Goal: Check status

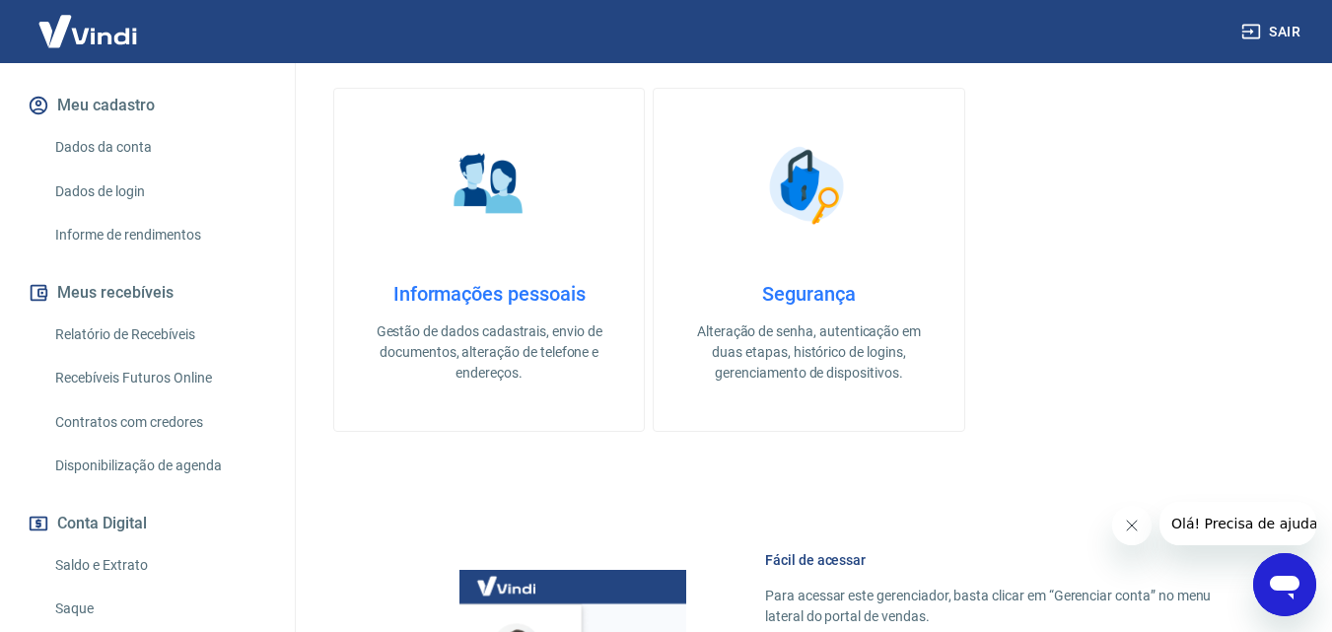
scroll to position [221, 0]
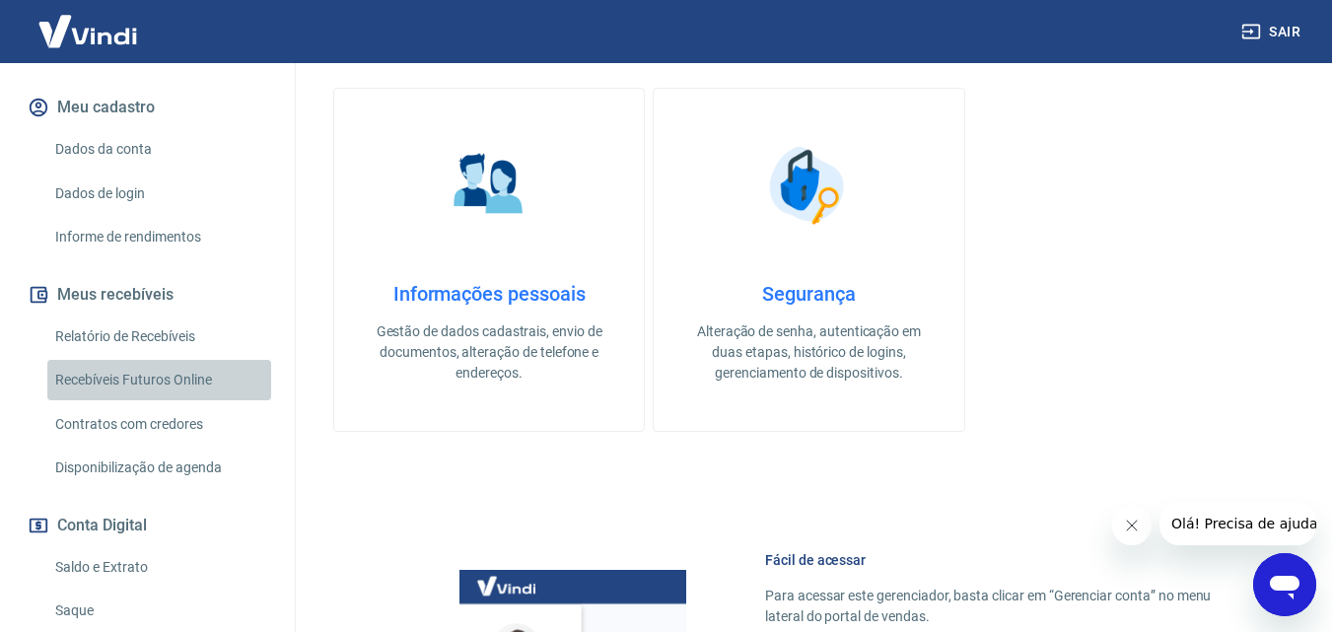
click at [194, 398] on link "Recebíveis Futuros Online" at bounding box center [159, 380] width 224 height 40
click at [190, 357] on link "Relatório de Recebíveis" at bounding box center [159, 337] width 224 height 40
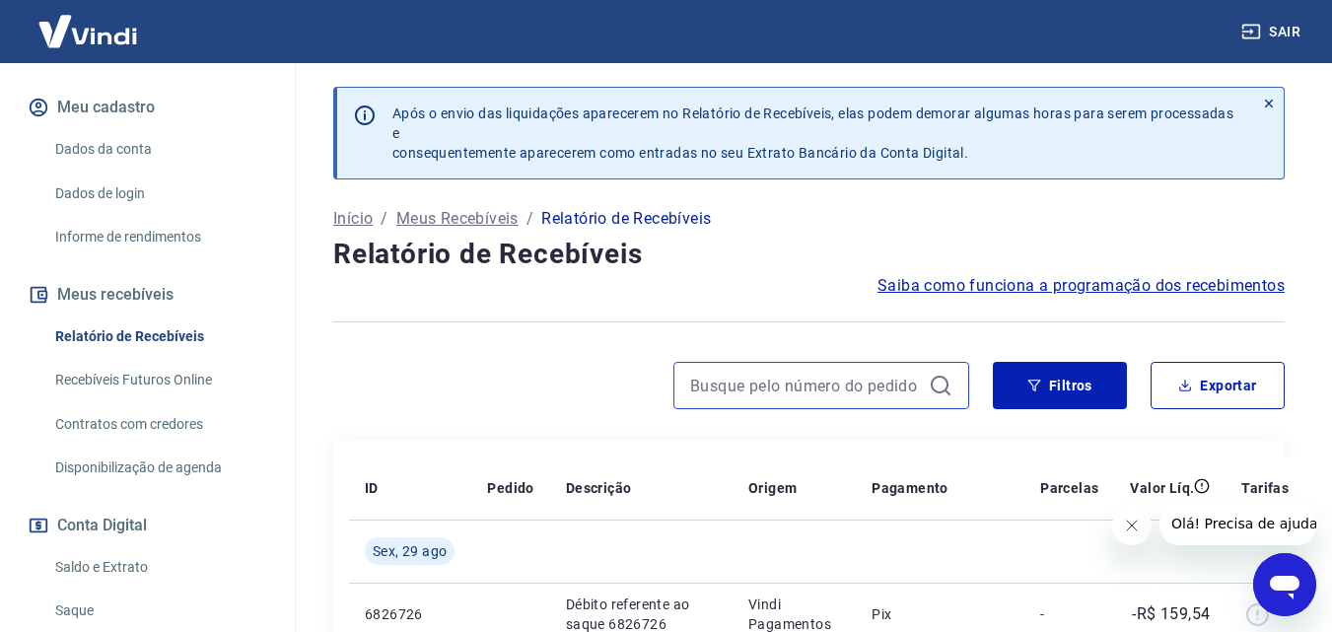
click at [711, 391] on input at bounding box center [805, 386] width 231 height 30
click at [750, 391] on input "3283" at bounding box center [805, 386] width 231 height 30
click at [752, 391] on input "3283" at bounding box center [805, 386] width 231 height 30
click at [855, 376] on input "3283" at bounding box center [805, 386] width 231 height 30
click at [854, 387] on input "3283" at bounding box center [805, 386] width 231 height 30
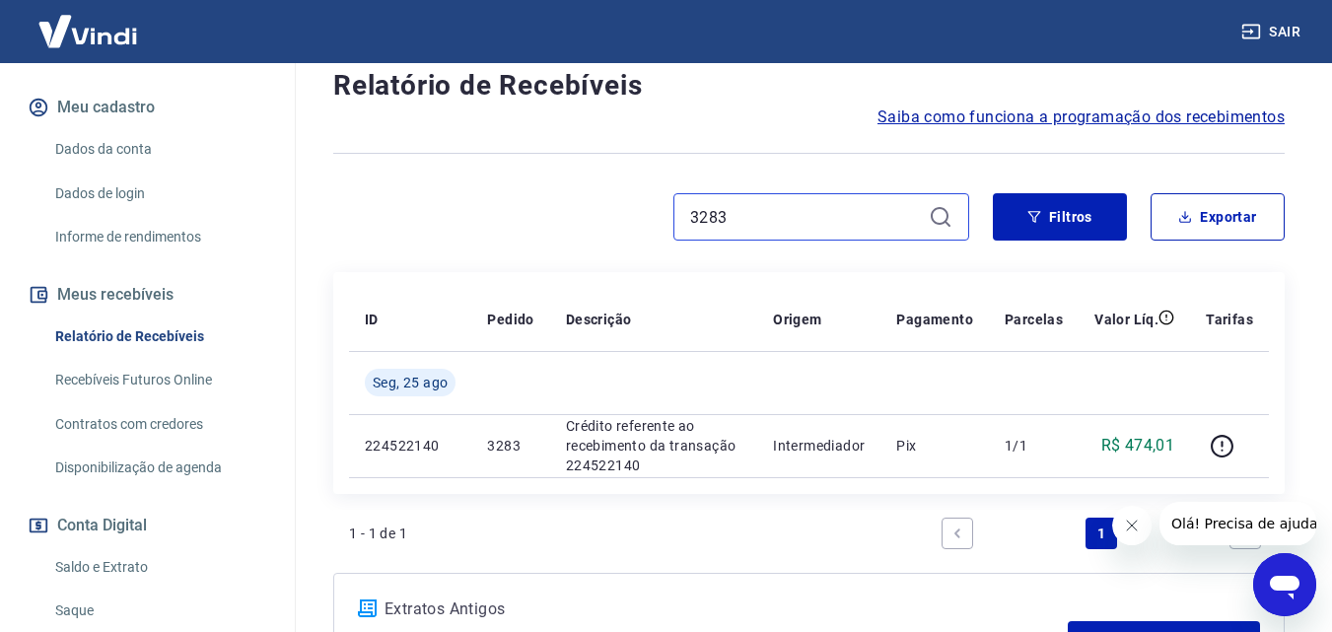
scroll to position [197, 0]
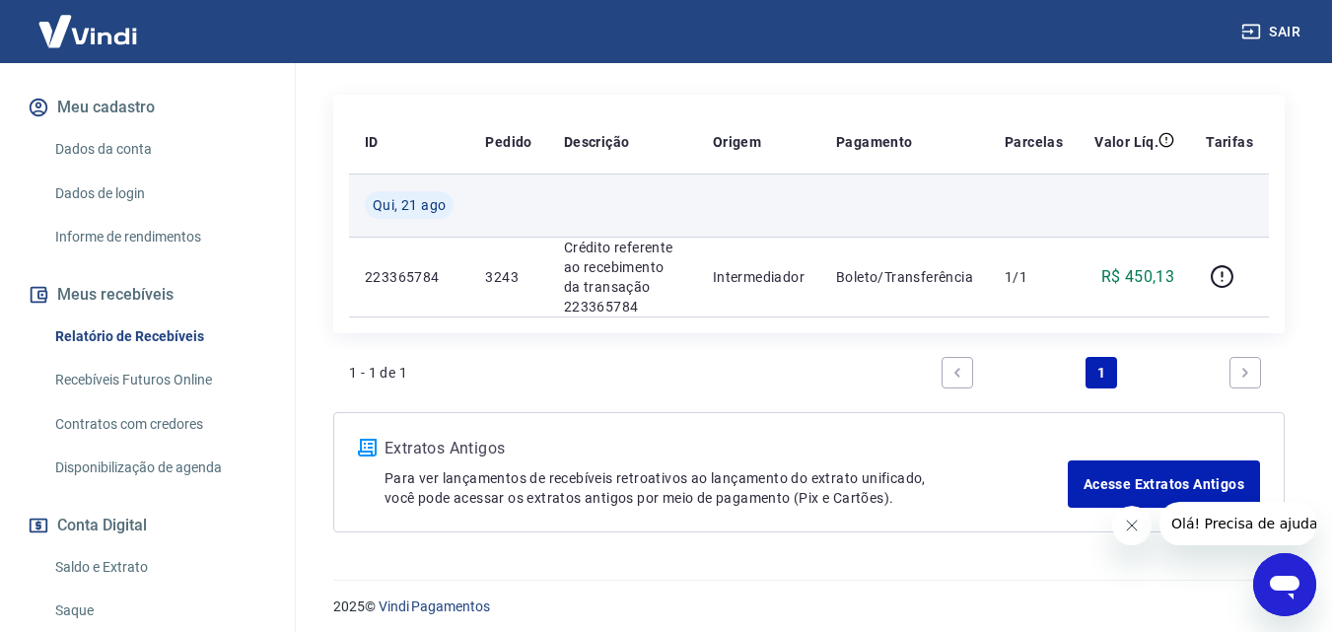
scroll to position [355, 0]
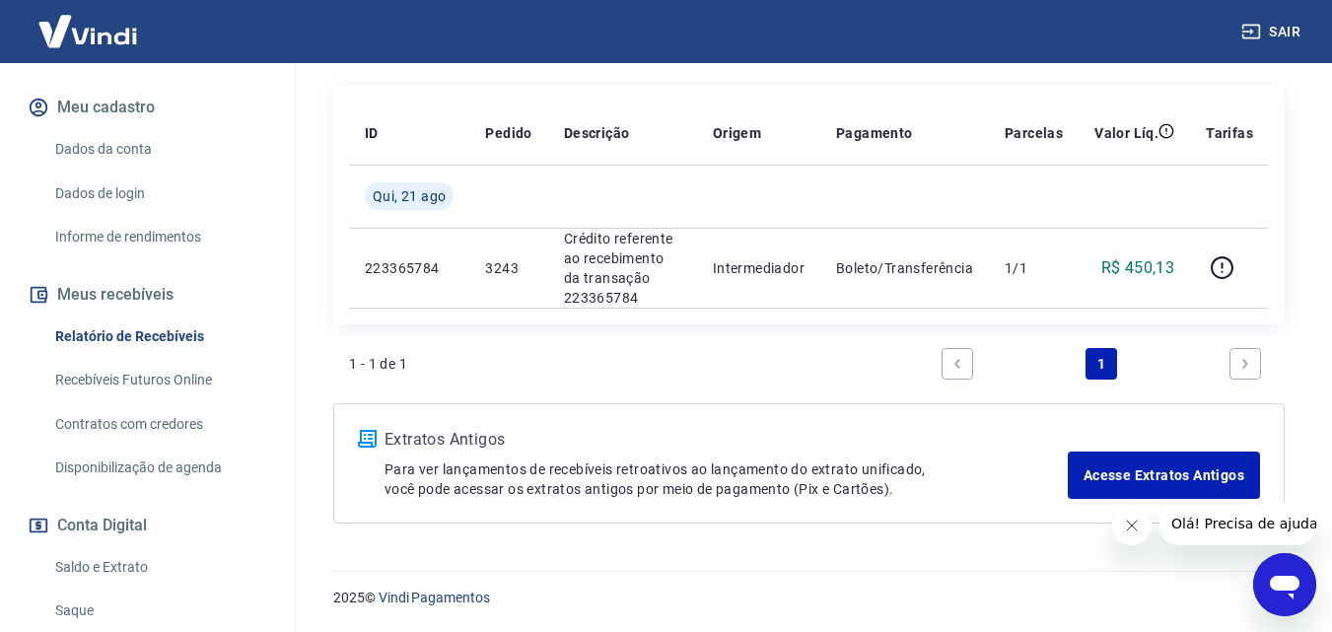
type input "3243"
